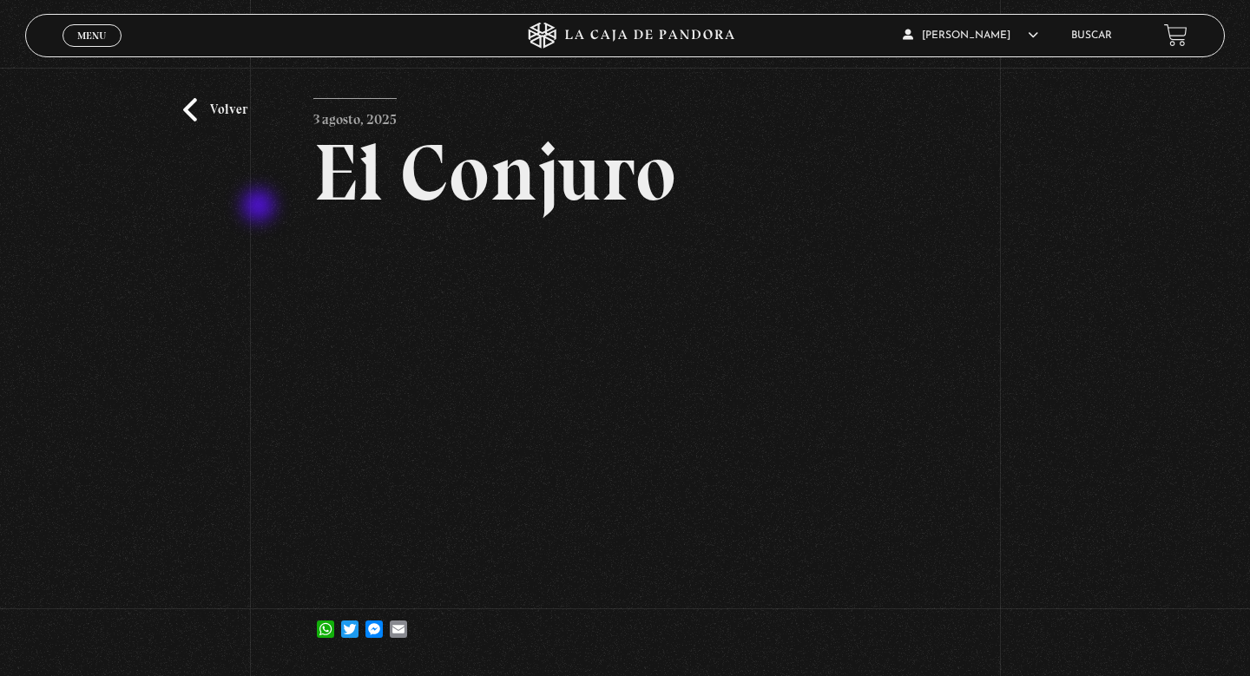
scroll to position [37, 0]
click at [224, 102] on link "Volver" at bounding box center [215, 109] width 64 height 23
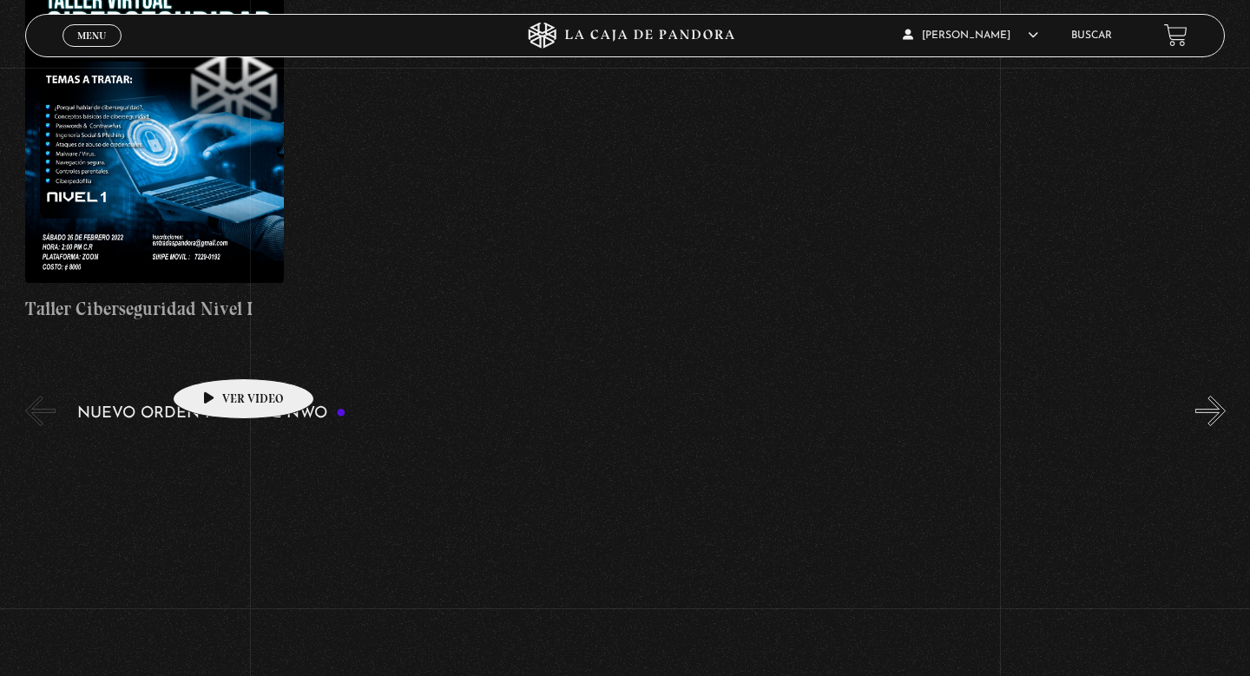
scroll to position [926, 0]
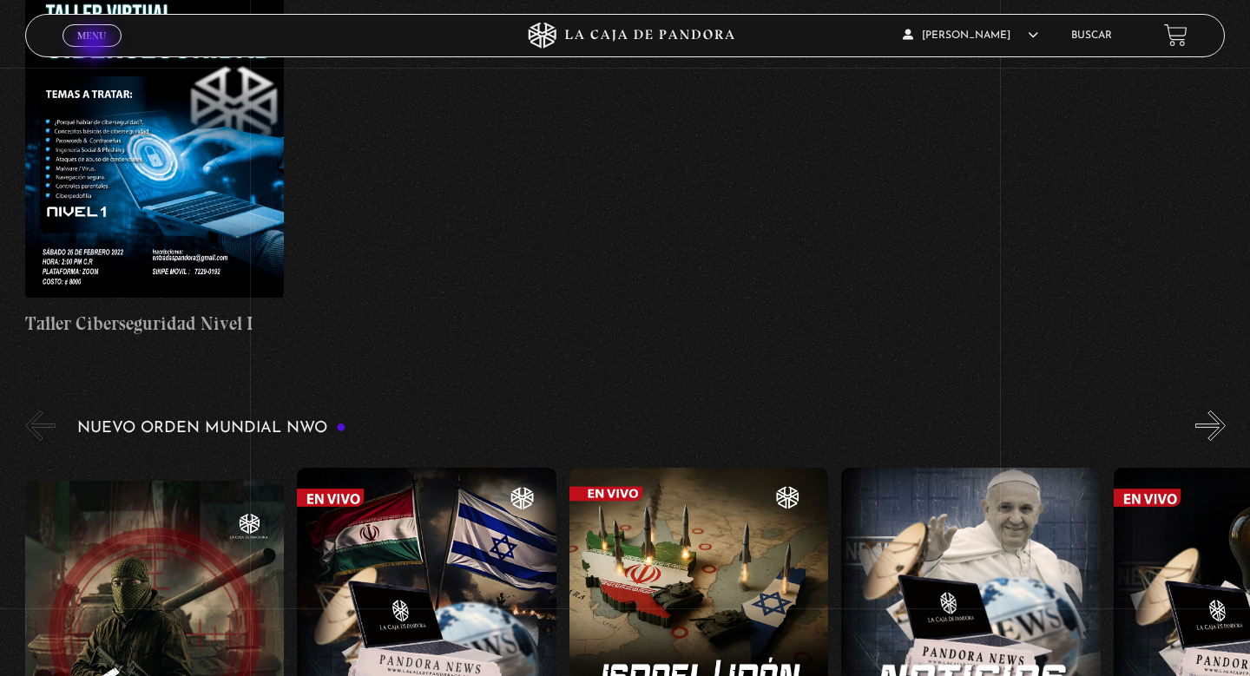
click at [96, 45] on span "Cerrar" at bounding box center [92, 50] width 41 height 12
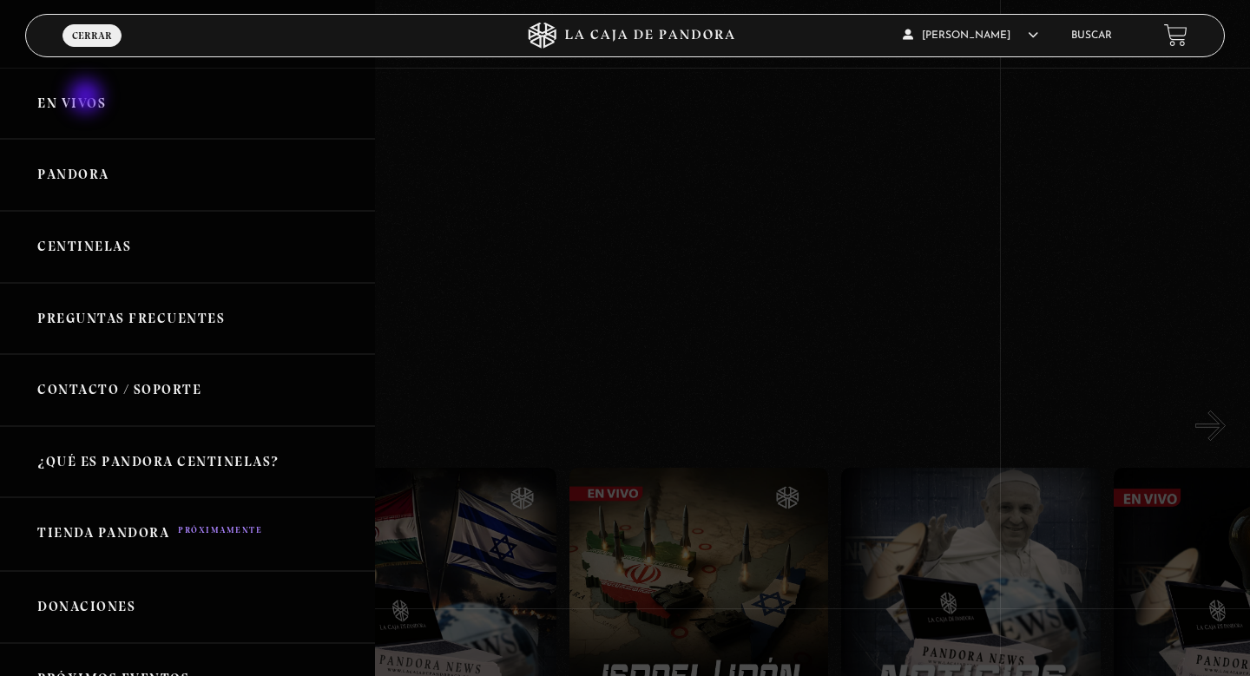
click at [88, 98] on link "En vivos" at bounding box center [187, 104] width 375 height 72
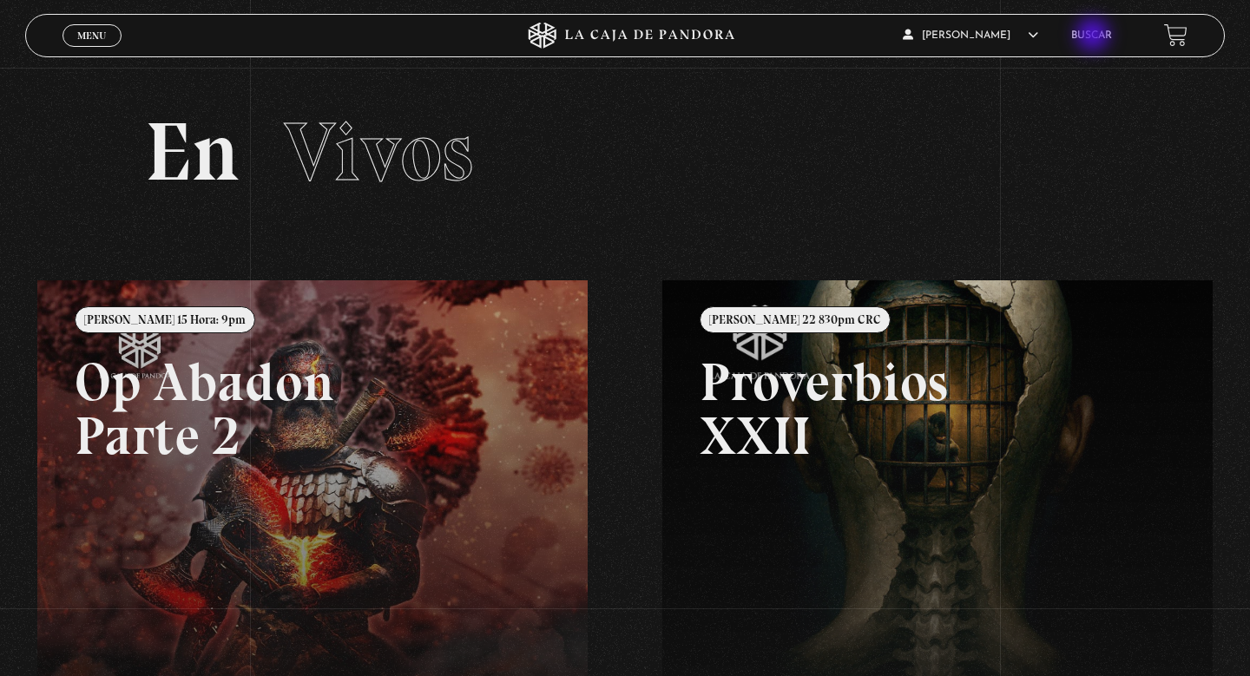
click at [1095, 36] on link "Buscar" at bounding box center [1091, 35] width 41 height 10
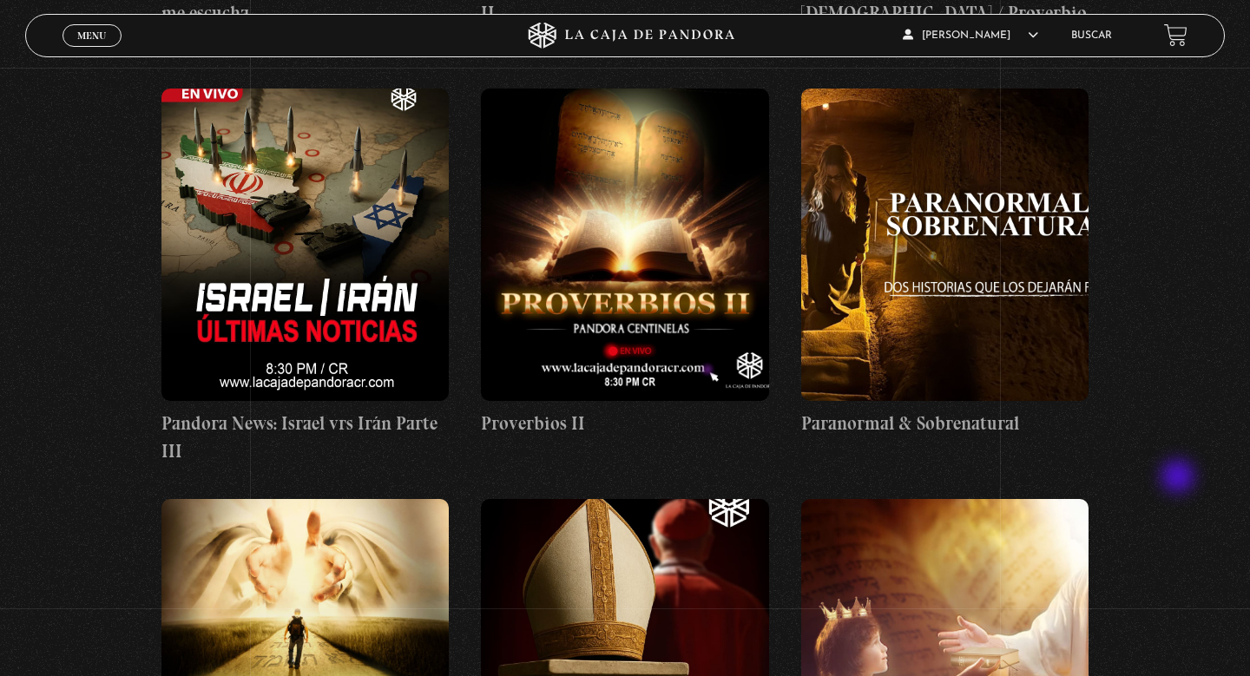
scroll to position [1505, 0]
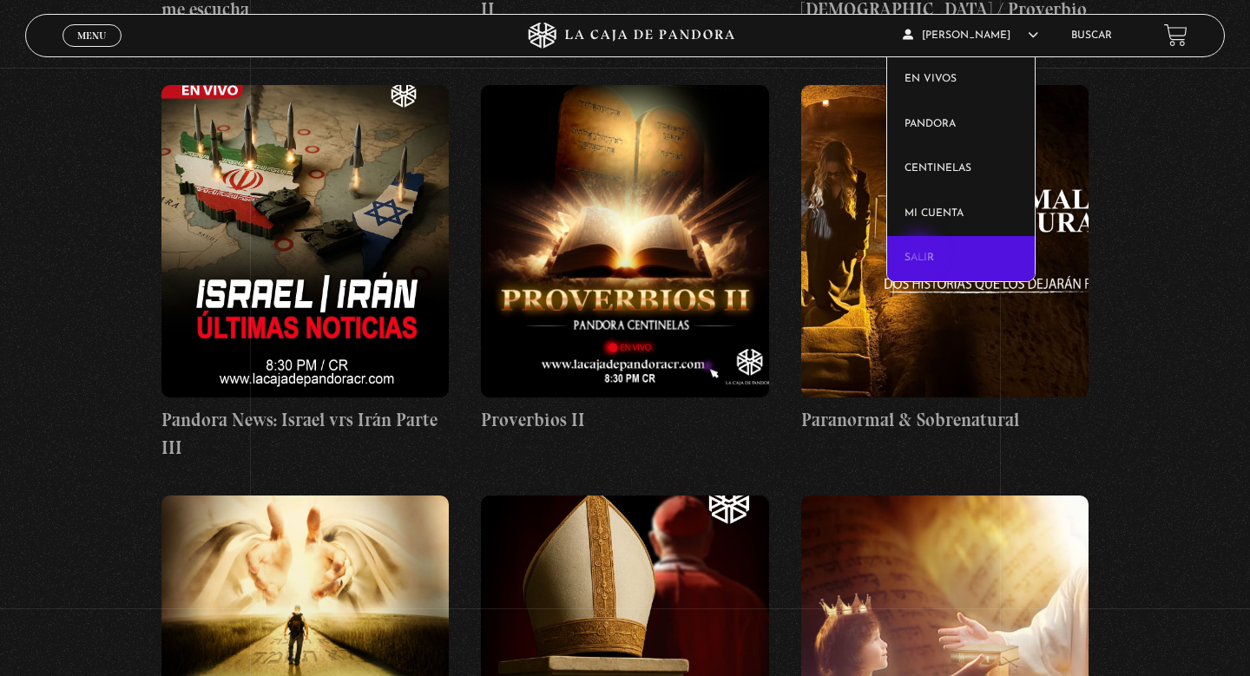
click at [921, 253] on link "Salir" at bounding box center [961, 258] width 148 height 45
